Goal: Task Accomplishment & Management: Use online tool/utility

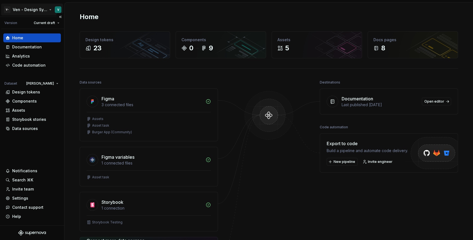
click at [38, 6] on html "V- Ven - Design System Test V Version Current draft Home Documentation Analytic…" at bounding box center [236, 120] width 473 height 240
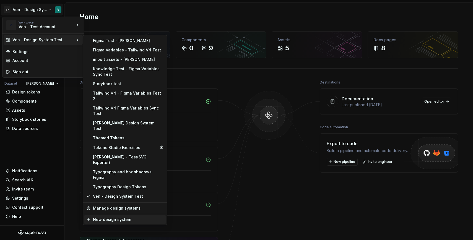
click at [122, 217] on div "New design system" at bounding box center [128, 220] width 71 height 6
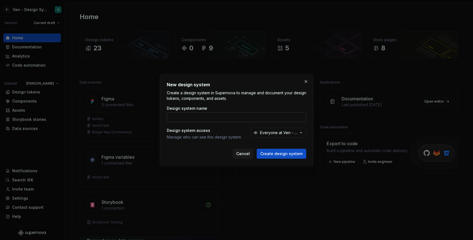
click at [198, 113] on input "Design system name" at bounding box center [236, 117] width 139 height 10
type input "p"
type input "PortalTestOne"
click at [286, 157] on button "Create design system" at bounding box center [281, 154] width 49 height 10
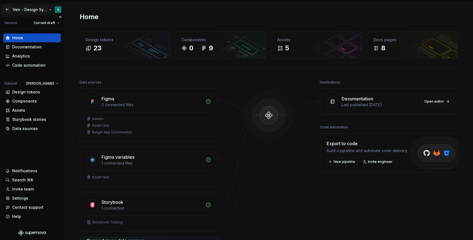
click at [38, 9] on html "V- Ven - Design System Test V Version Current draft Home Documentation Analytic…" at bounding box center [236, 120] width 473 height 240
